Goal: Task Accomplishment & Management: Manage account settings

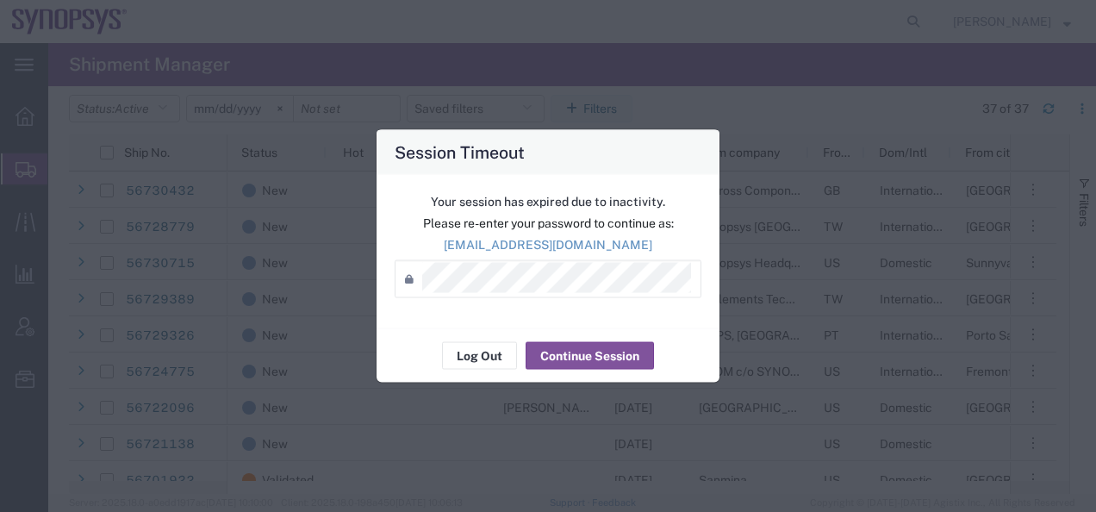
scroll to position [86, 0]
click at [603, 355] on button "Continue Session" at bounding box center [590, 356] width 128 height 28
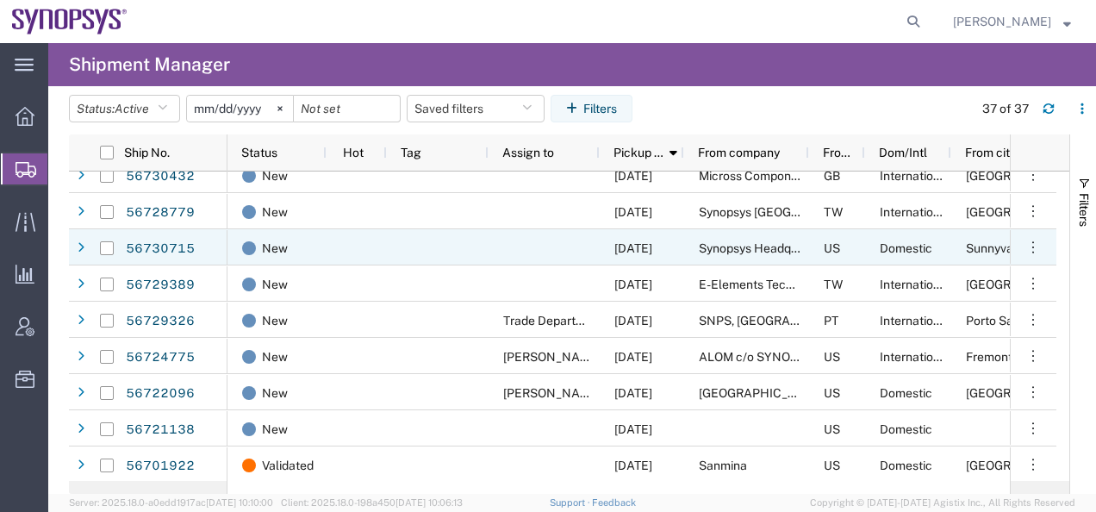
scroll to position [0, 0]
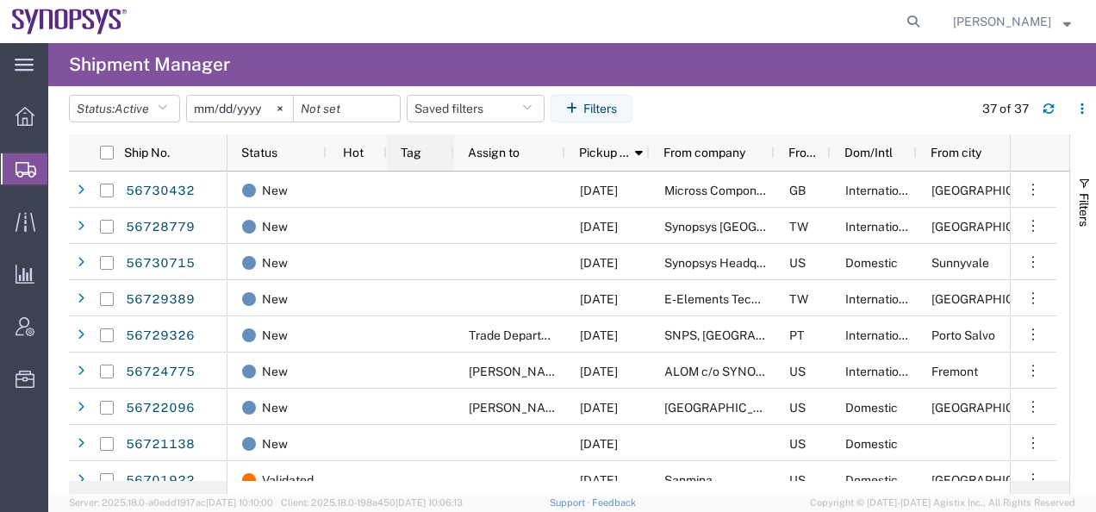
drag, startPoint x: 486, startPoint y: 151, endPoint x: 452, endPoint y: 150, distance: 34.5
click at [452, 150] on div at bounding box center [453, 152] width 7 height 36
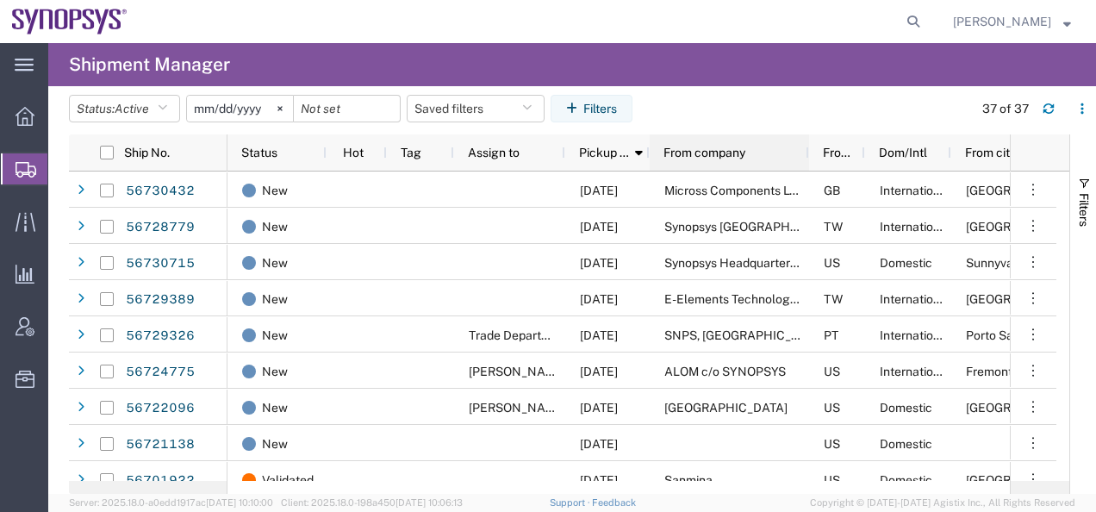
drag, startPoint x: 770, startPoint y: 149, endPoint x: 806, endPoint y: 158, distance: 36.4
click at [806, 158] on div at bounding box center [808, 152] width 7 height 36
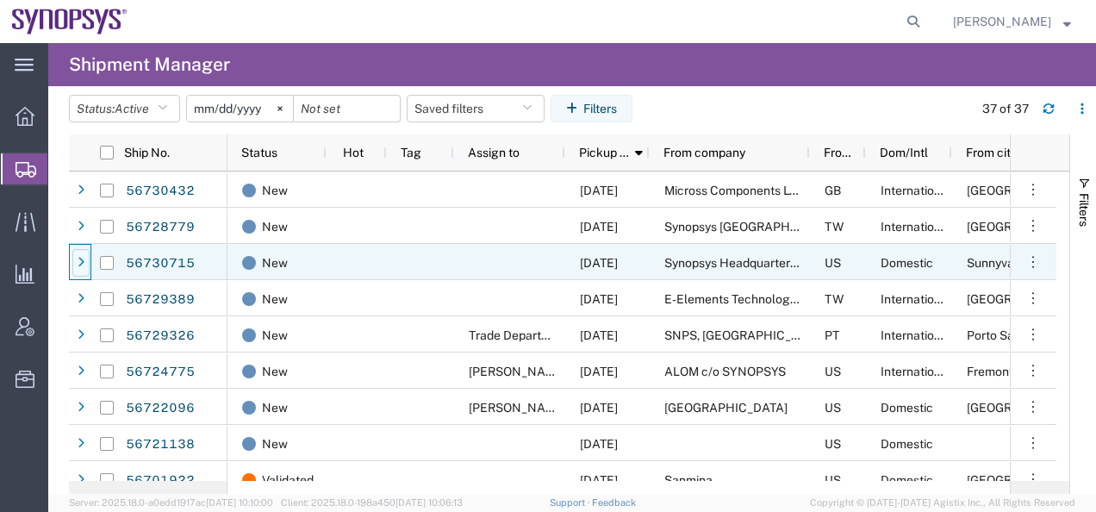
click at [76, 268] on div at bounding box center [80, 263] width 17 height 28
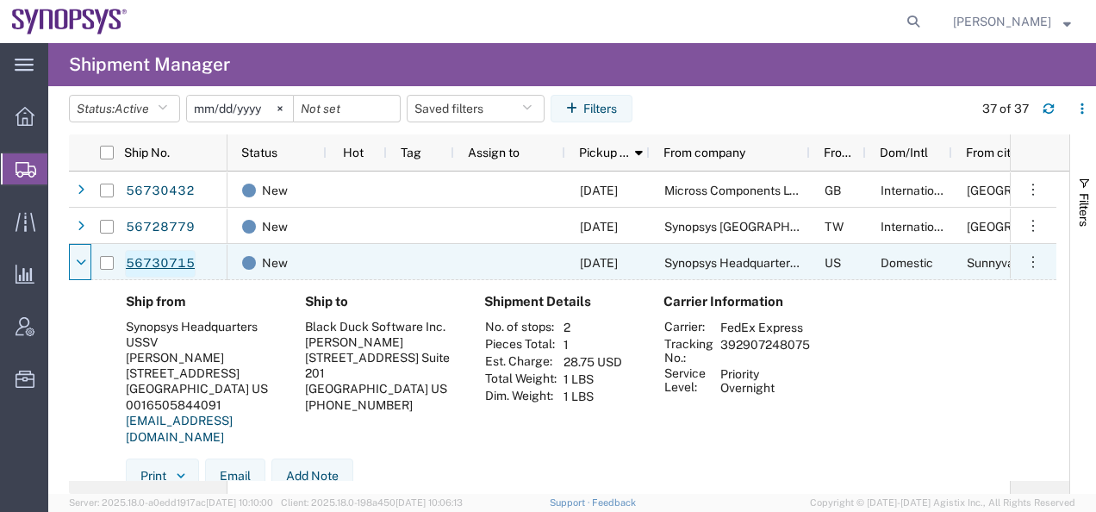
click at [161, 265] on link "56730715" at bounding box center [160, 264] width 71 height 28
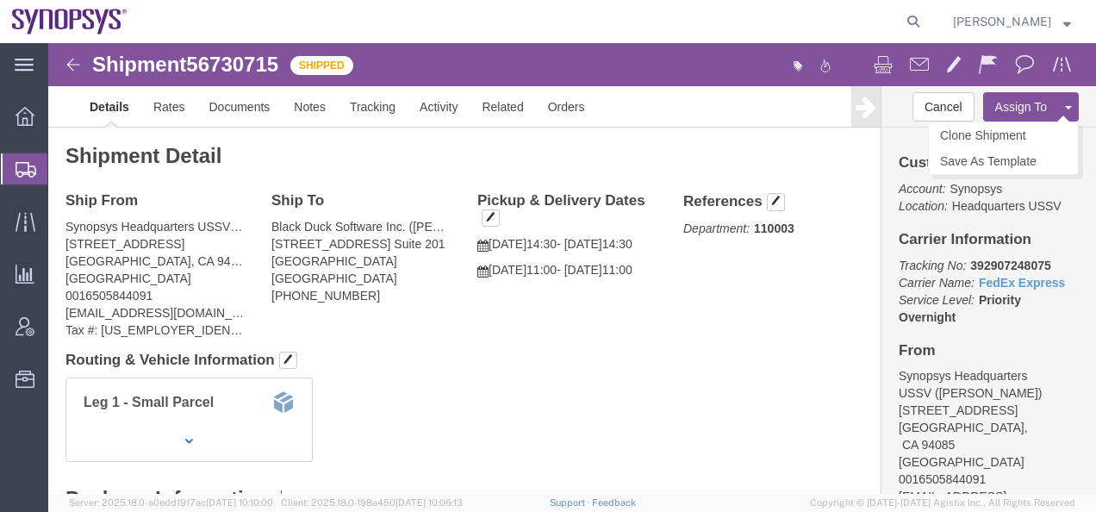
click button "Assign To"
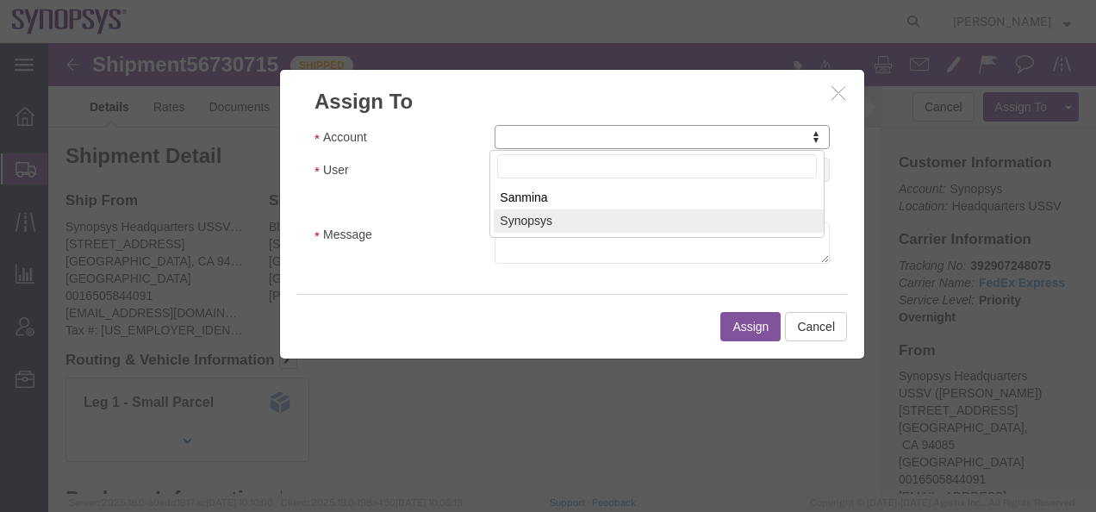
select select "117156"
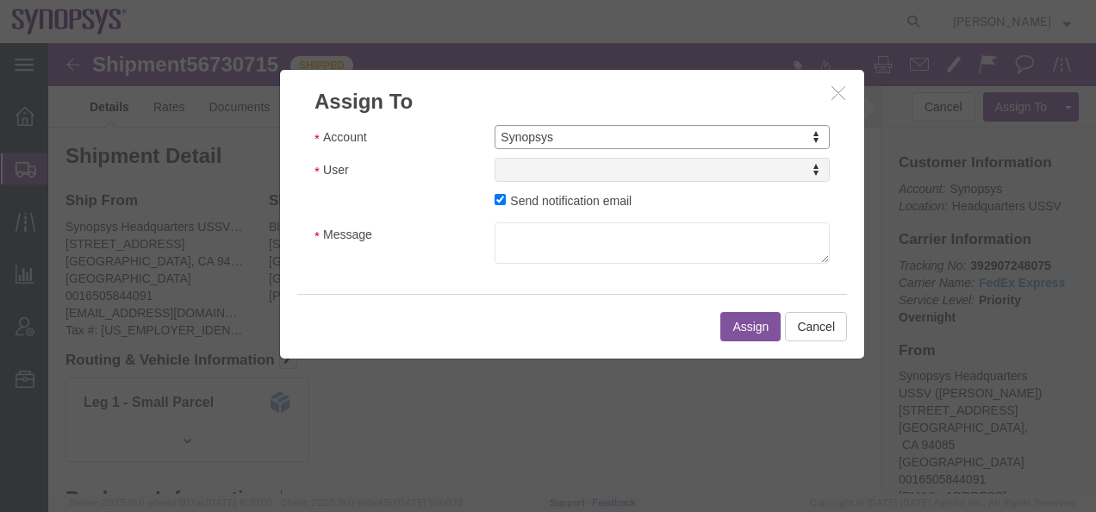
select select
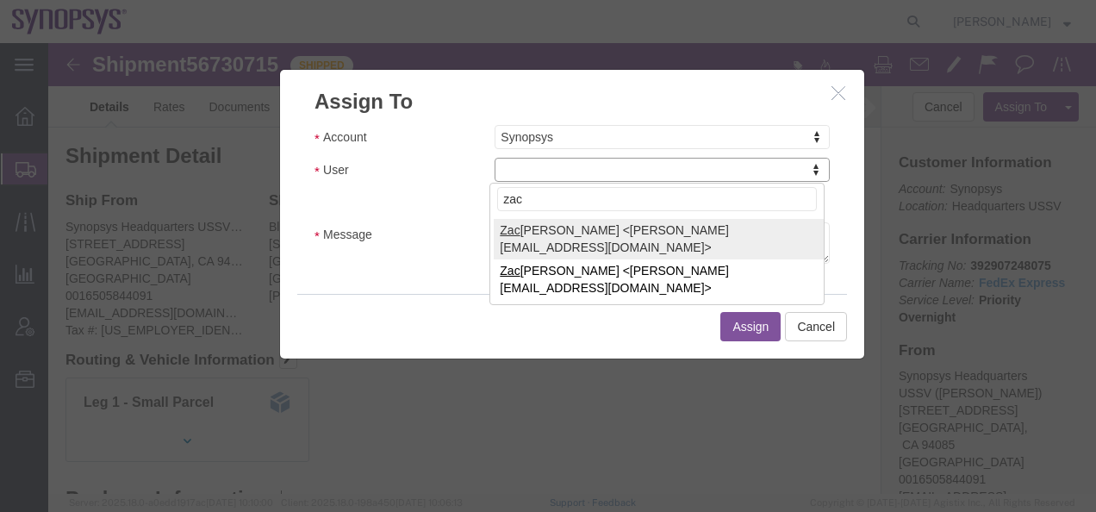
type input "zac"
select select "98200"
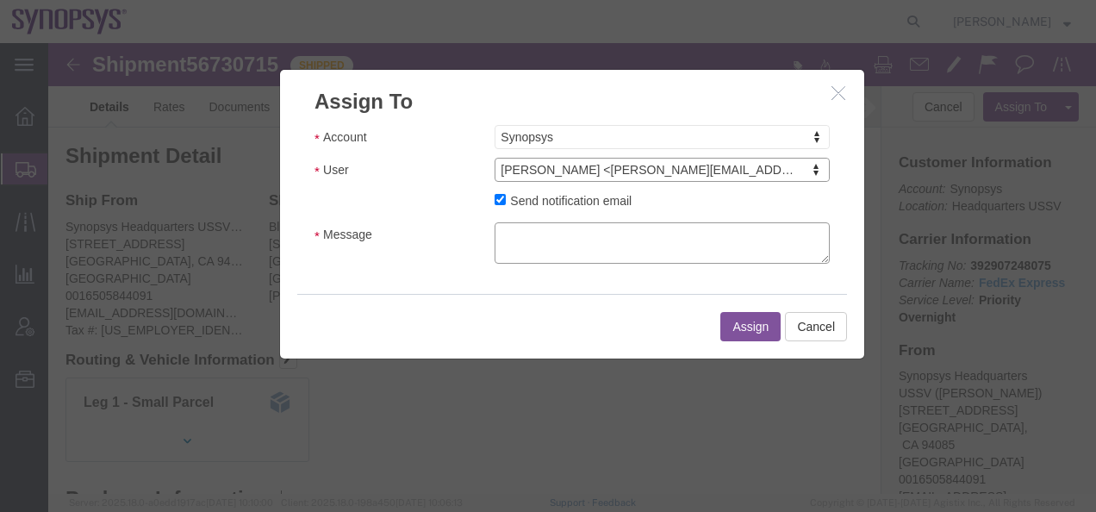
click textarea "Message"
click input "Send notification email"
checkbox input "false"
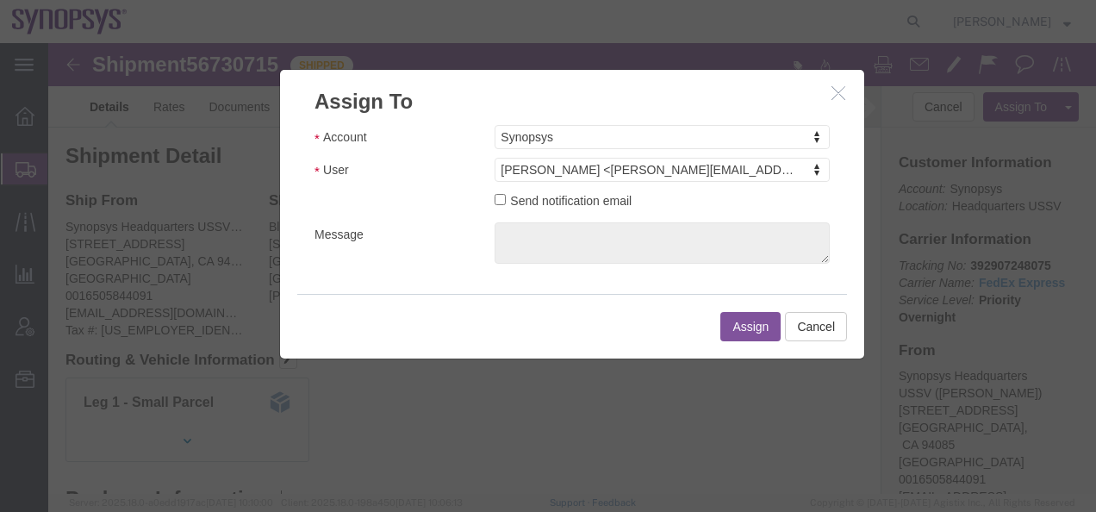
click button "Assign"
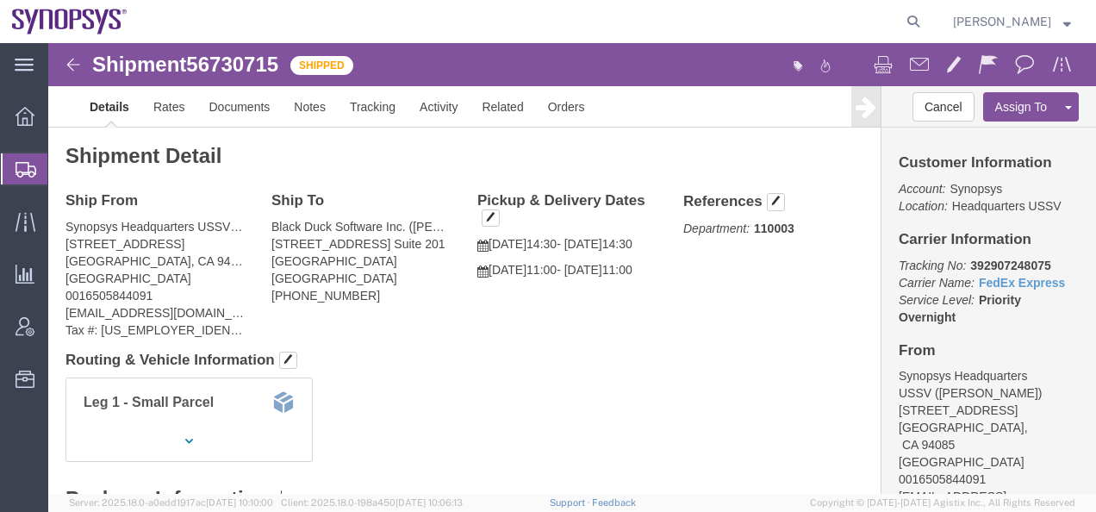
click img
